Goal: Information Seeking & Learning: Check status

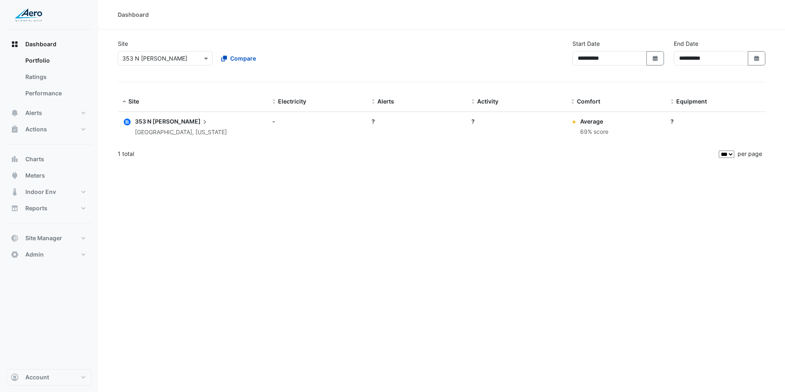
select select "***"
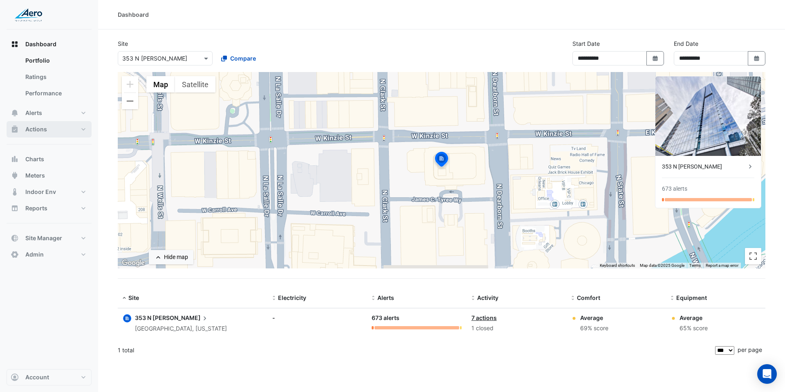
click at [74, 130] on button "Actions" at bounding box center [49, 129] width 85 height 16
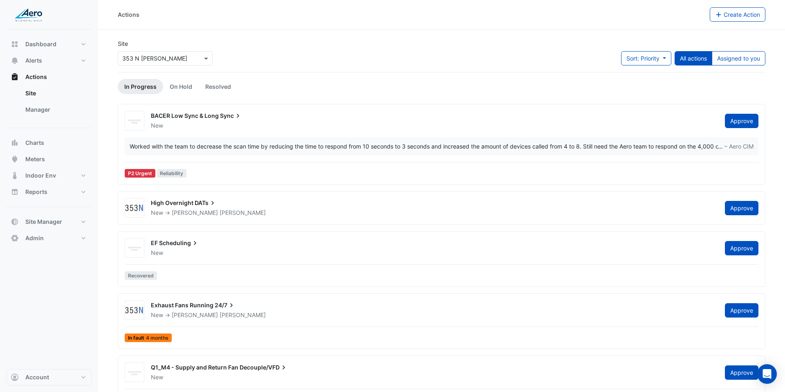
click at [186, 58] on input "text" at bounding box center [156, 58] width 69 height 9
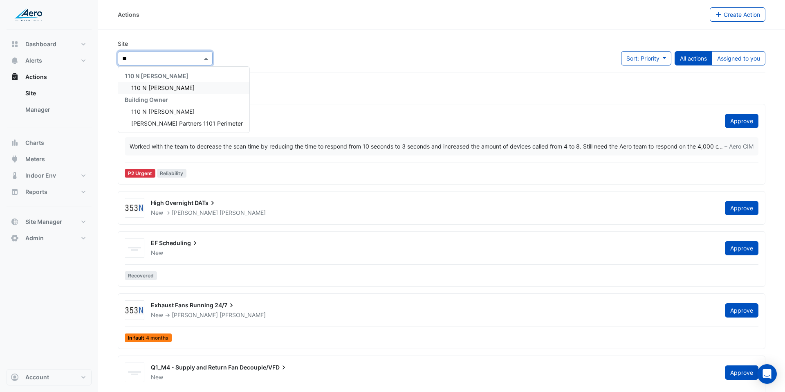
type input "***"
click at [186, 94] on div "Building Owner" at bounding box center [183, 100] width 131 height 12
click at [183, 90] on div "110 N [PERSON_NAME]" at bounding box center [183, 88] width 131 height 12
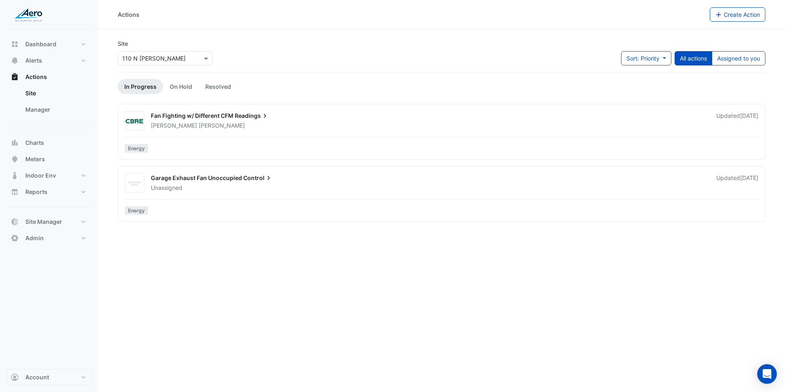
click at [200, 122] on div "[PERSON_NAME]" at bounding box center [428, 125] width 557 height 8
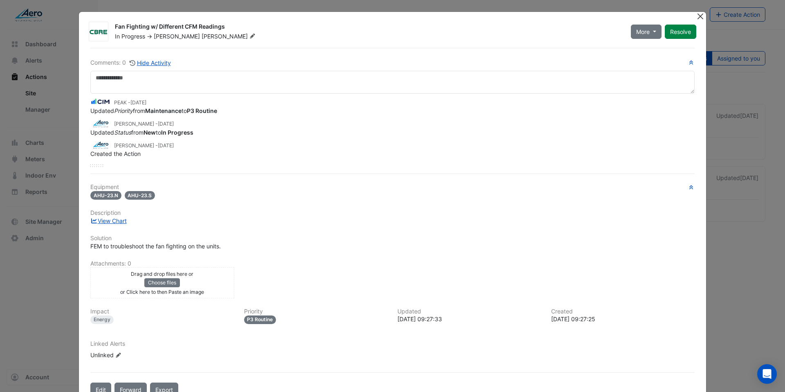
click at [699, 16] on button "Close" at bounding box center [700, 16] width 9 height 9
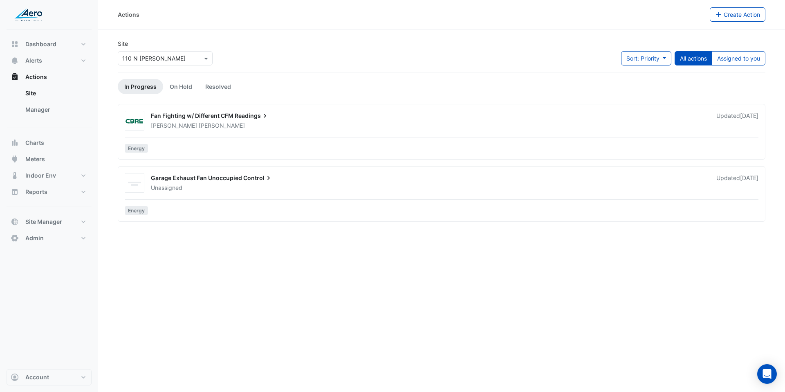
click at [247, 179] on span "Control" at bounding box center [257, 178] width 29 height 8
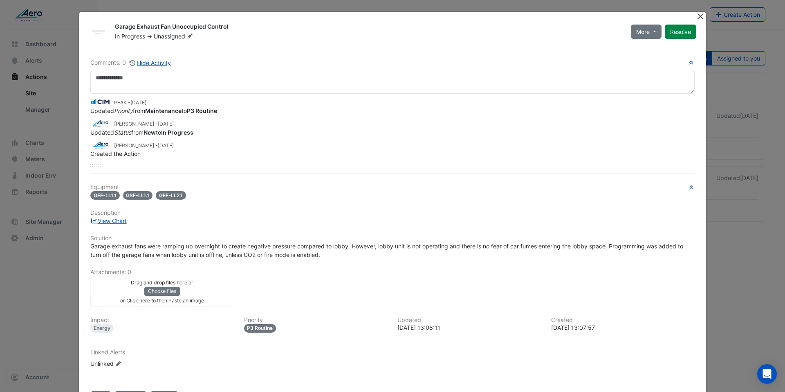
click at [703, 17] on button "Close" at bounding box center [700, 16] width 9 height 9
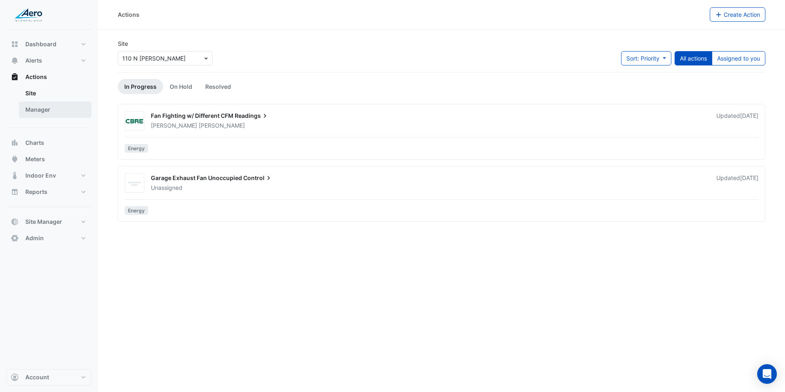
click at [39, 108] on link "Manager" at bounding box center [55, 109] width 73 height 16
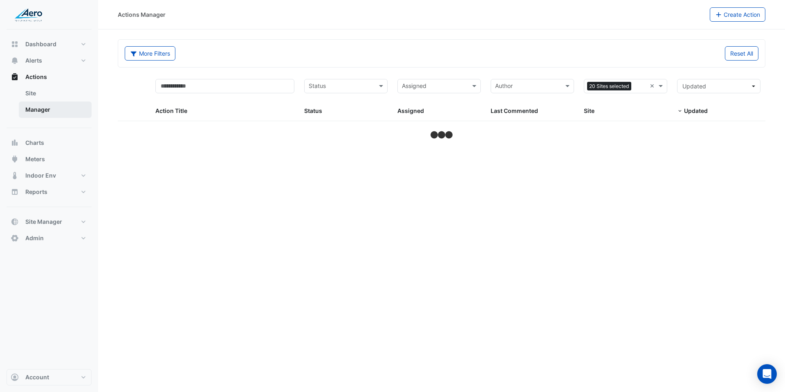
select select "***"
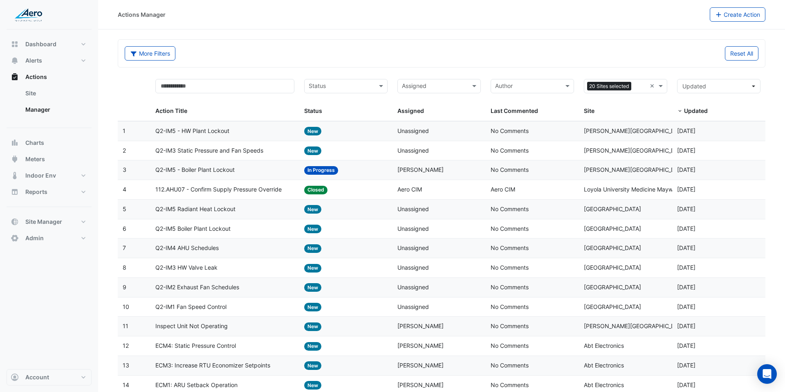
scroll to position [10, 0]
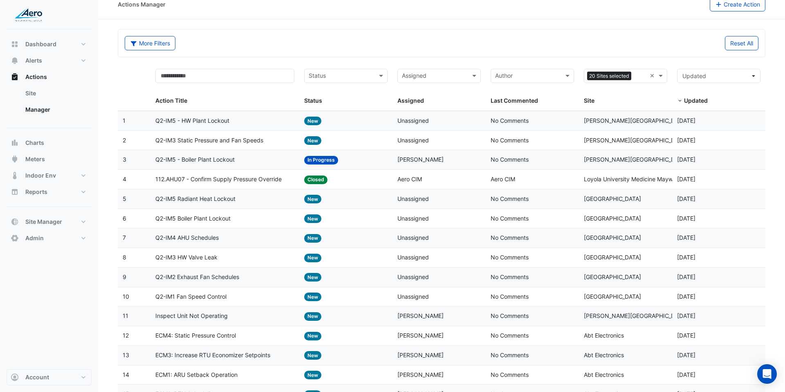
click at [225, 313] on span "Inspect Unit Not Operating" at bounding box center [191, 315] width 72 height 9
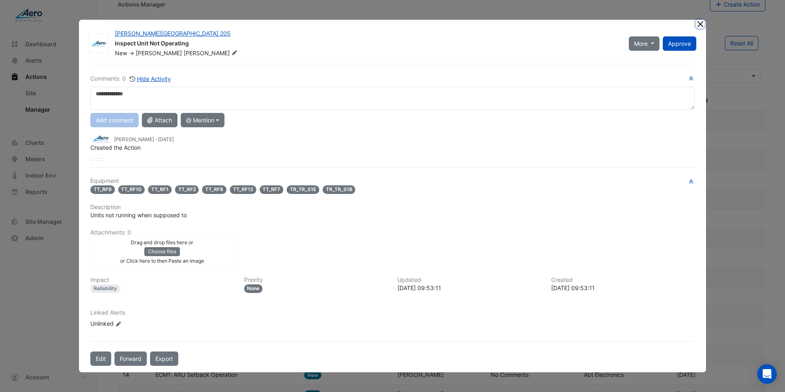
click at [701, 23] on button "Close" at bounding box center [700, 24] width 9 height 9
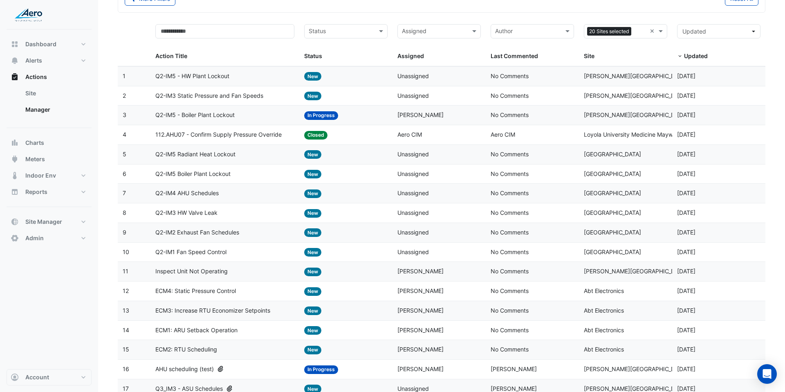
scroll to position [0, 0]
